Goal: Find specific page/section: Find specific page/section

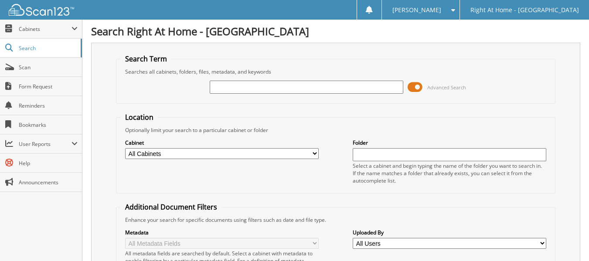
click at [220, 84] on input "text" at bounding box center [307, 87] width 194 height 13
type input "[PERSON_NAME]"
click at [29, 88] on span "Form Request" at bounding box center [48, 86] width 59 height 7
click at [239, 89] on input "text" at bounding box center [307, 87] width 194 height 13
type input "[PERSON_NAME]"
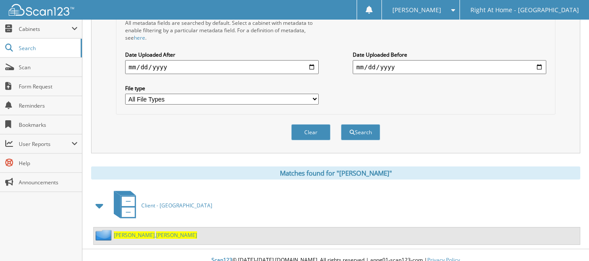
scroll to position [241, 0]
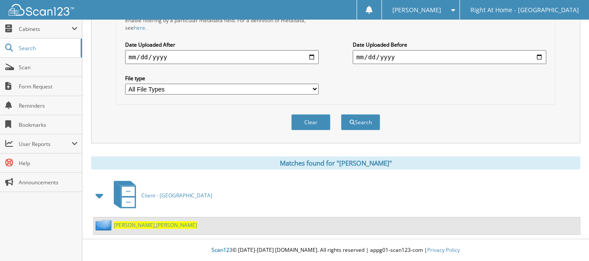
click at [128, 224] on link "[PERSON_NAME]" at bounding box center [155, 225] width 83 height 7
